Goal: Information Seeking & Learning: Learn about a topic

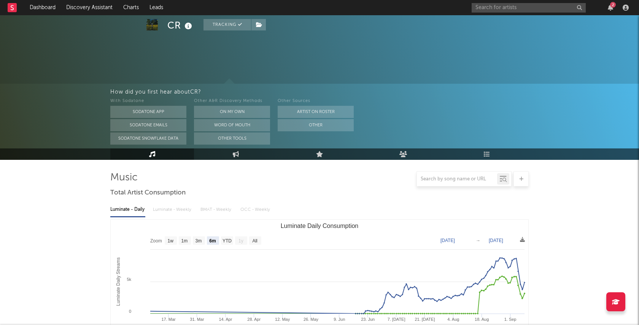
select select "6m"
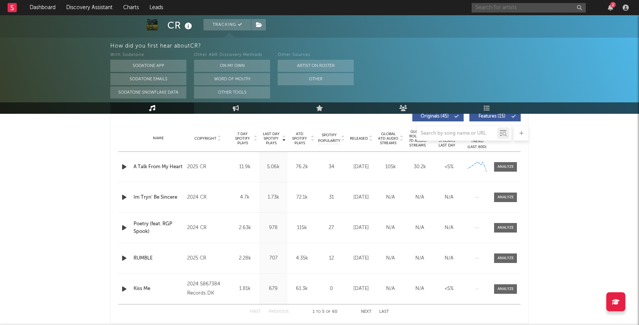
click at [505, 6] on input "text" at bounding box center [528, 8] width 114 height 10
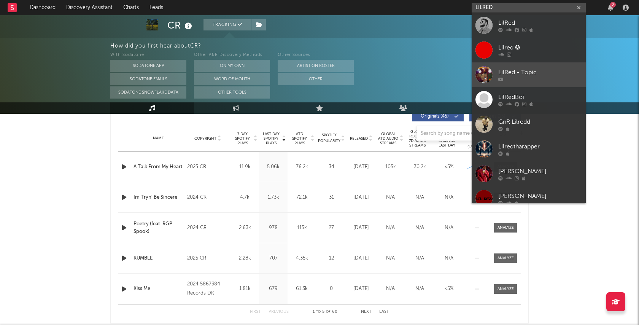
scroll to position [0, 0]
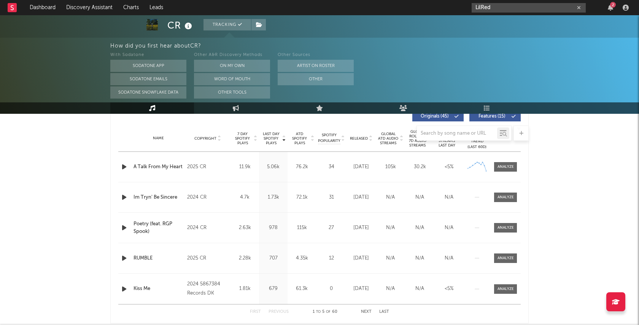
type input "LilRed"
click at [521, 10] on input "LilRed" at bounding box center [528, 8] width 114 height 10
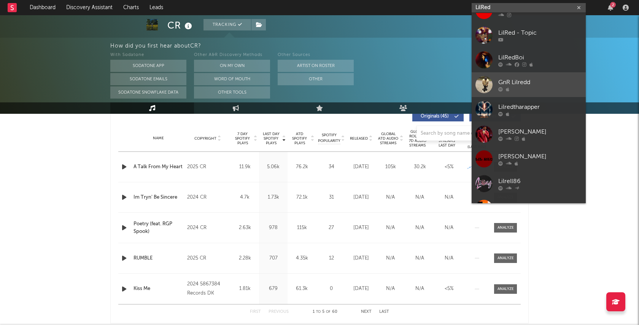
scroll to position [37, 0]
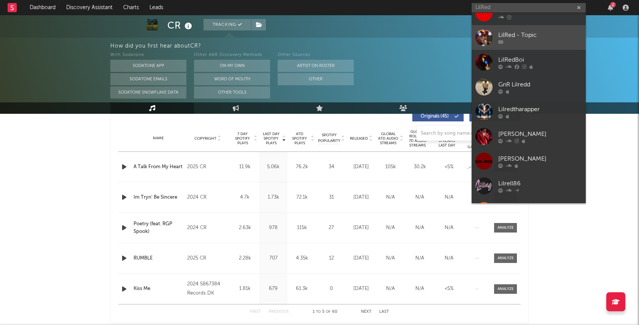
click at [522, 42] on div at bounding box center [540, 42] width 84 height 5
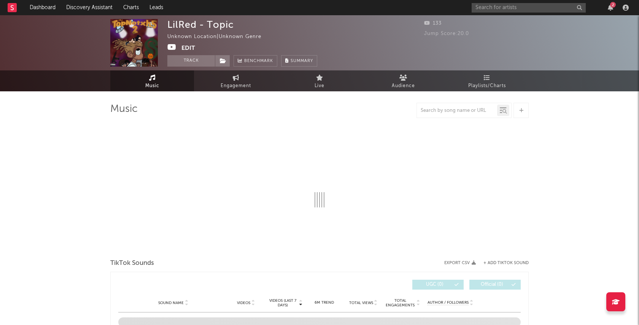
select select "1w"
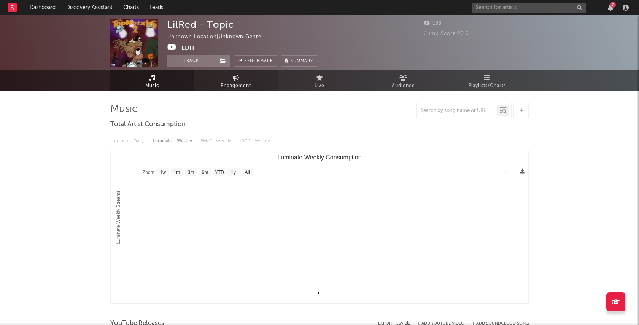
click at [233, 82] on span "Engagement" at bounding box center [236, 85] width 30 height 9
select select "1w"
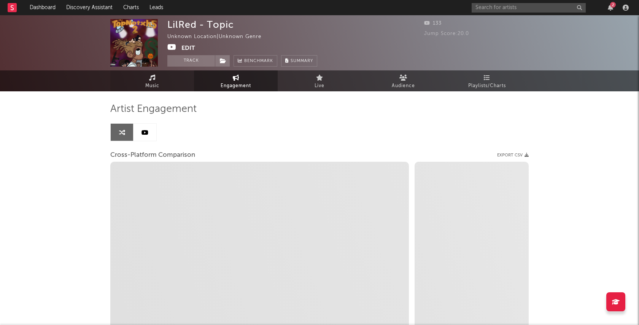
select select "1m"
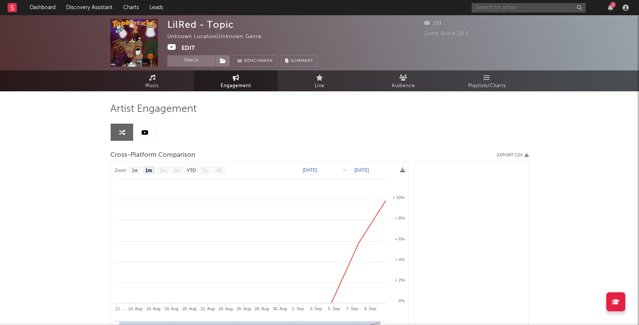
click at [519, 6] on input "text" at bounding box center [528, 8] width 114 height 10
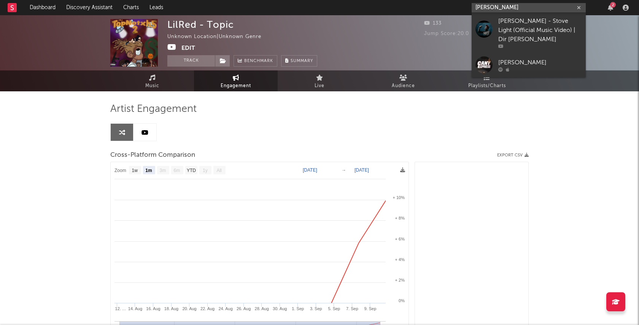
click at [492, 7] on input "[PERSON_NAME]" at bounding box center [528, 8] width 114 height 10
click at [479, 7] on input "kwonBrady" at bounding box center [528, 8] width 114 height 10
click at [515, 6] on input "KwonBrady" at bounding box center [528, 8] width 114 height 10
type input "KwonBrady"
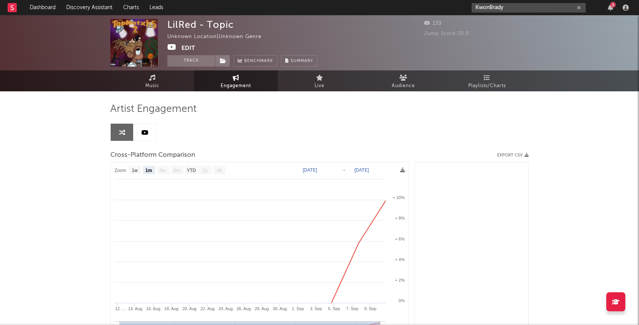
click at [579, 10] on icon "button" at bounding box center [579, 7] width 4 height 5
click at [613, 8] on icon "button" at bounding box center [610, 8] width 5 height 6
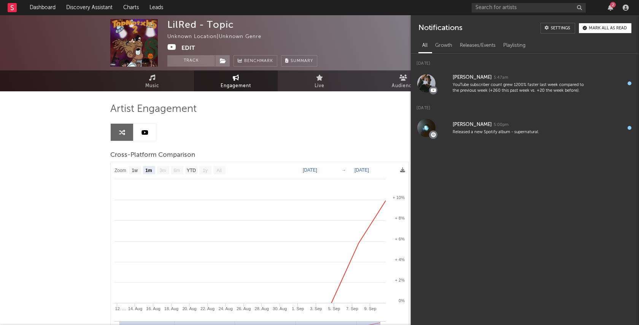
click at [367, 122] on div "Artist Engagement Cross-Platform Comparison Export CSV Zoom 1w 1m 3m 6m YTD 1y …" at bounding box center [319, 232] width 418 height 259
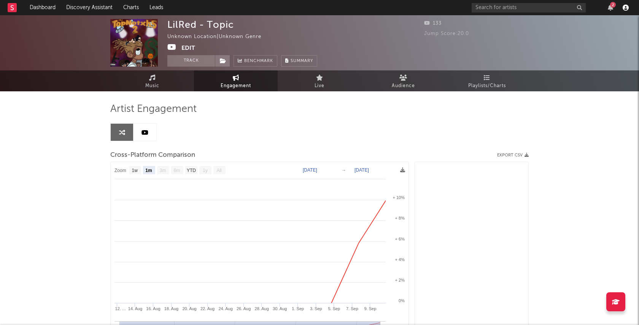
click at [625, 8] on icon "button" at bounding box center [625, 8] width 6 height 6
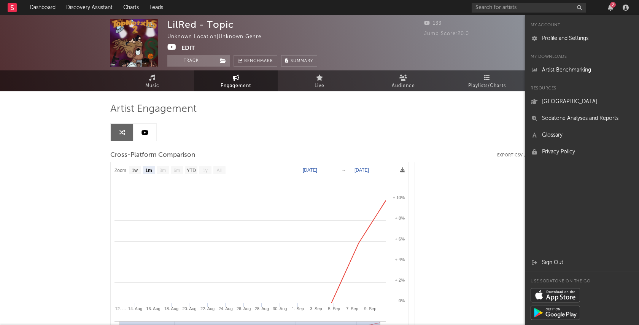
click at [438, 162] on div at bounding box center [471, 262] width 114 height 200
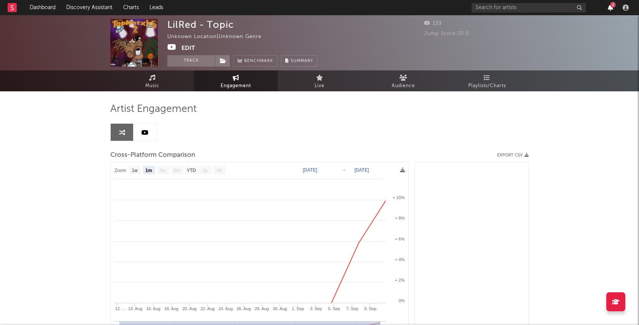
click at [611, 10] on icon "button" at bounding box center [610, 8] width 5 height 6
click at [371, 37] on div "LilRed - Topic Unknown Location | Unknown Genre Edit Track Benchmark Summary" at bounding box center [290, 43] width 247 height 48
